Goal: Entertainment & Leisure: Consume media (video, audio)

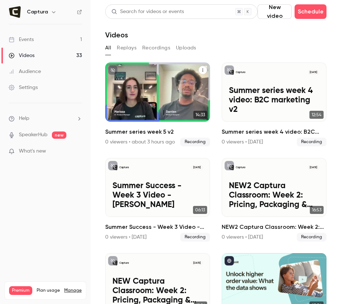
click at [154, 87] on div "Captura [DATE] Summer series week 5 v2" at bounding box center [157, 91] width 105 height 59
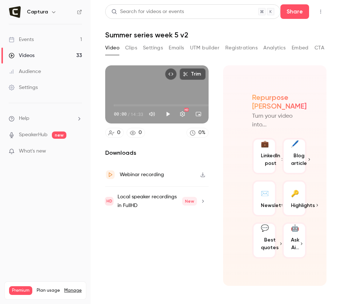
click at [146, 85] on div "Trim 00:00 00:00 / 14:33 HD" at bounding box center [156, 94] width 103 height 58
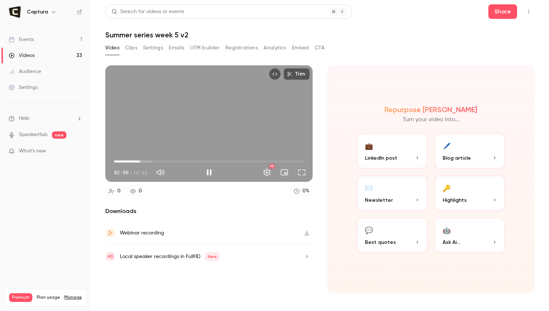
click at [140, 158] on span "02:00" at bounding box center [209, 162] width 190 height 12
click at [153, 160] on span "02:58" at bounding box center [209, 162] width 190 height 12
click at [169, 160] on span "04:12" at bounding box center [209, 162] width 190 height 12
click at [199, 159] on span "04:12" at bounding box center [209, 162] width 190 height 12
click at [238, 159] on span "09:32" at bounding box center [209, 162] width 190 height 12
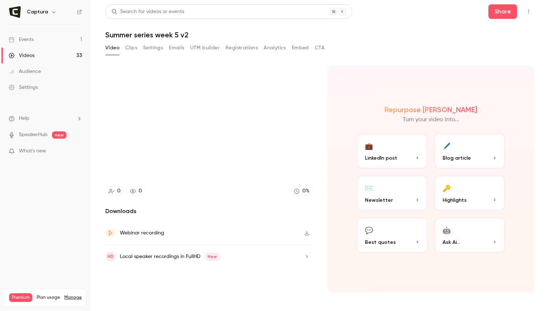
click at [262, 158] on video at bounding box center [208, 123] width 207 height 116
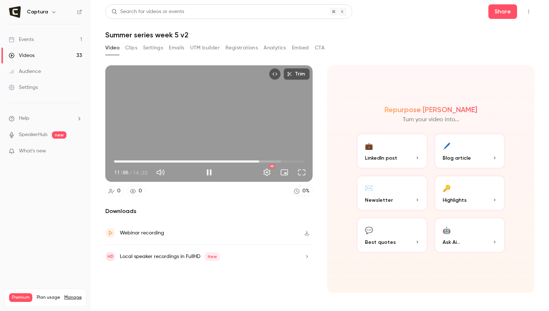
click at [262, 158] on div "Trim 11:06 11:06 / 14:33 HD" at bounding box center [208, 123] width 207 height 116
type input "*****"
click at [38, 55] on link "Videos 33" at bounding box center [45, 56] width 91 height 16
